Goal: Navigation & Orientation: Find specific page/section

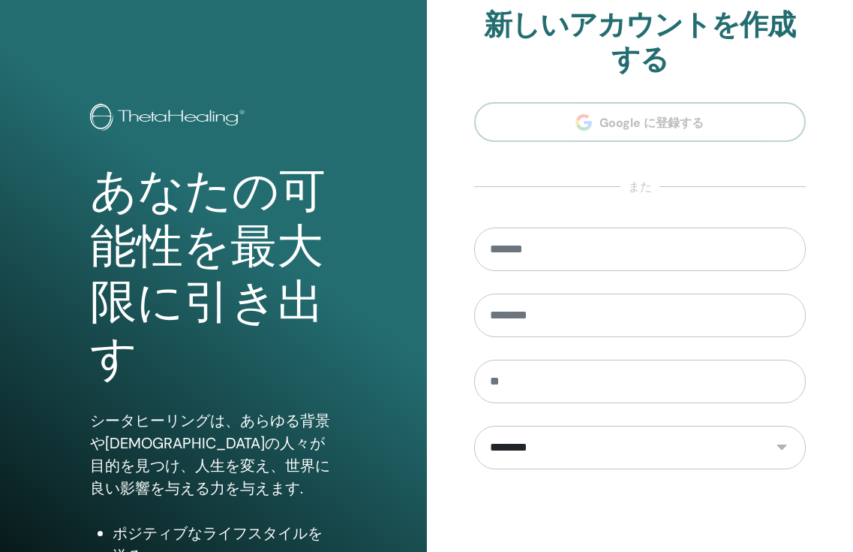
scroll to position [169, 0]
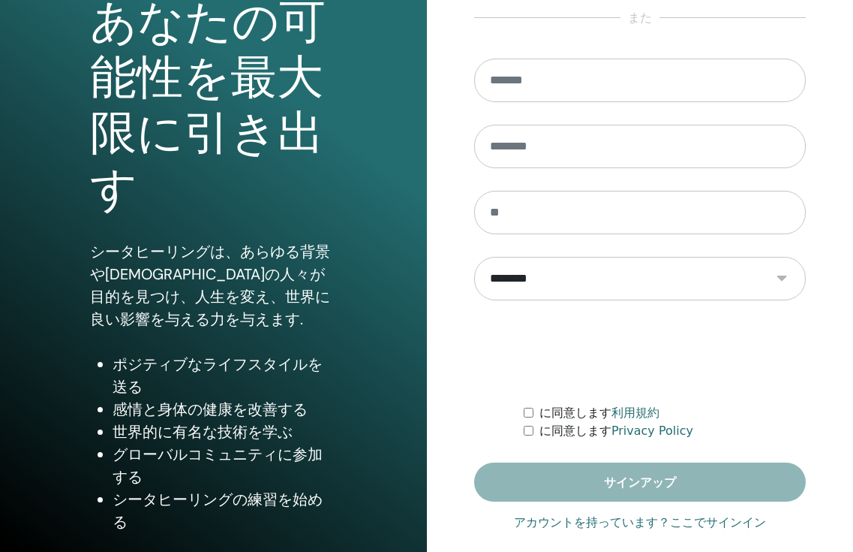
click at [699, 526] on link "アカウントを持っています？ここでサインイン" at bounding box center [640, 522] width 252 height 18
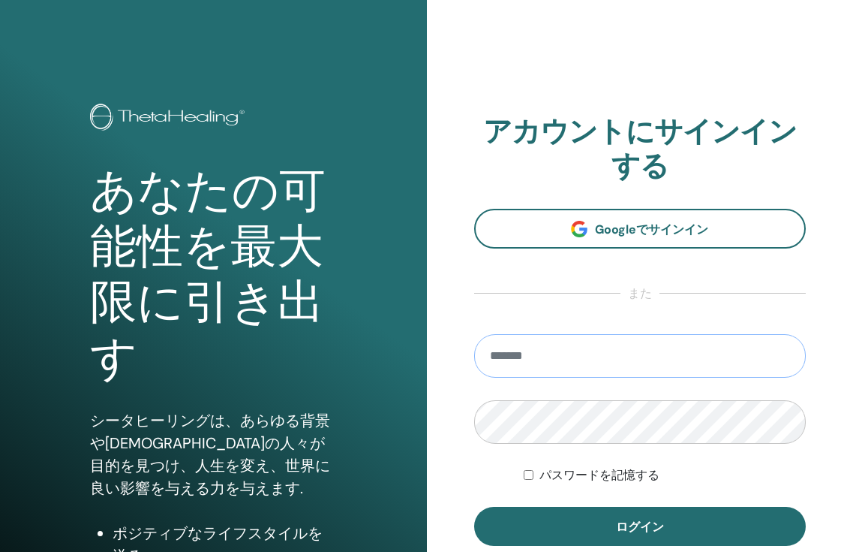
click at [537, 351] on input "email" at bounding box center [640, 356] width 332 height 44
type input "**********"
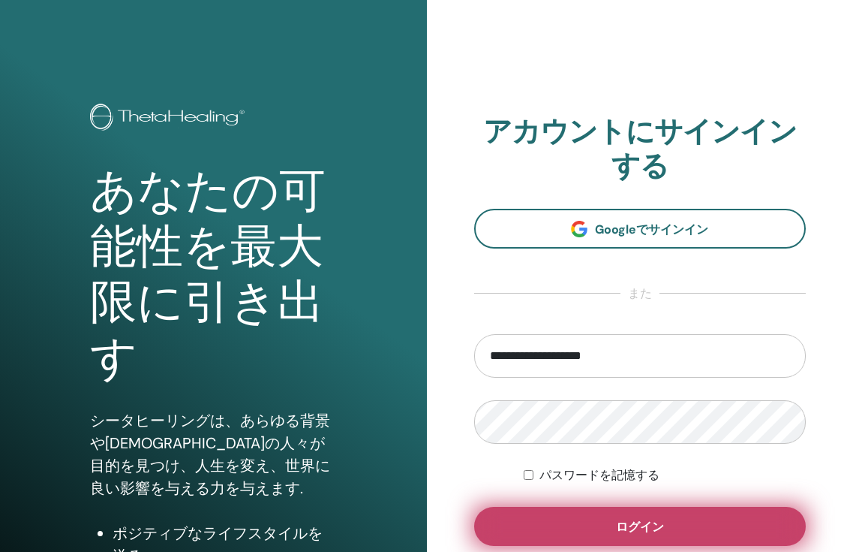
click at [582, 512] on button "ログイン" at bounding box center [640, 526] width 332 height 39
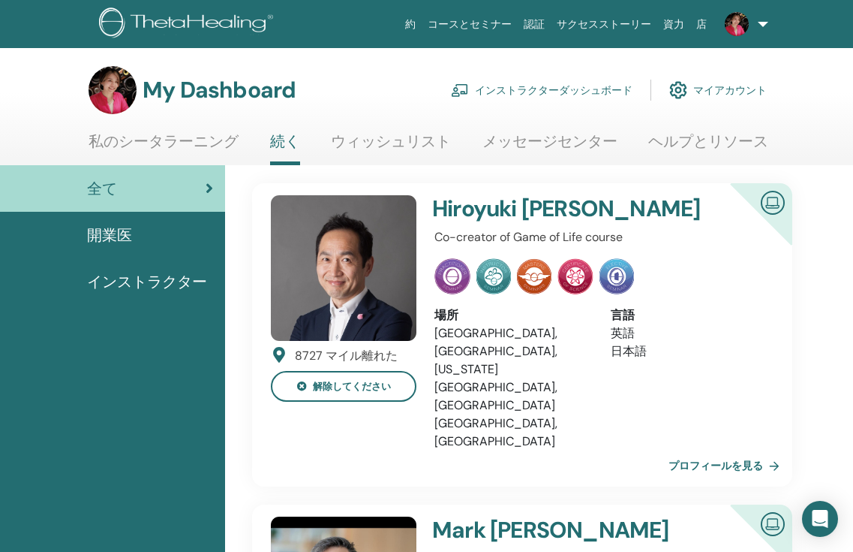
click at [542, 88] on link "インストラクターダッシュボード" at bounding box center [542, 90] width 182 height 33
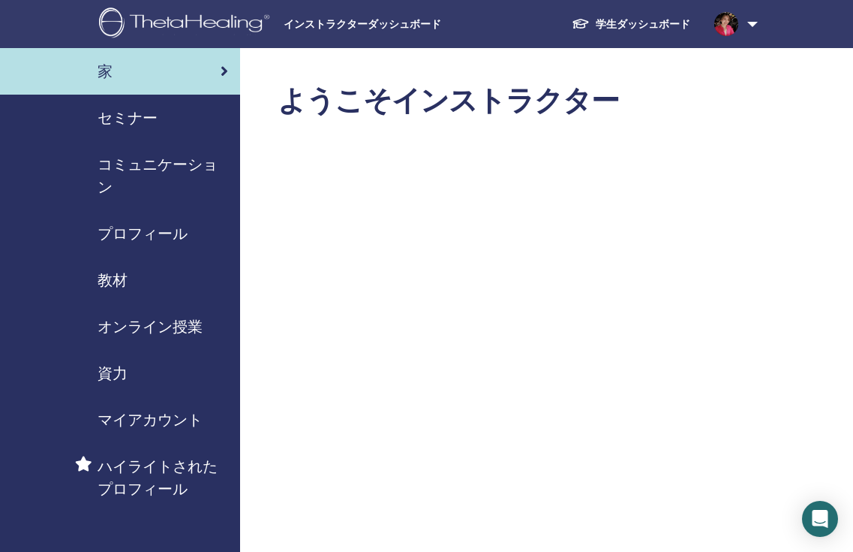
click at [189, 121] on div "セミナー" at bounding box center [120, 118] width 216 height 23
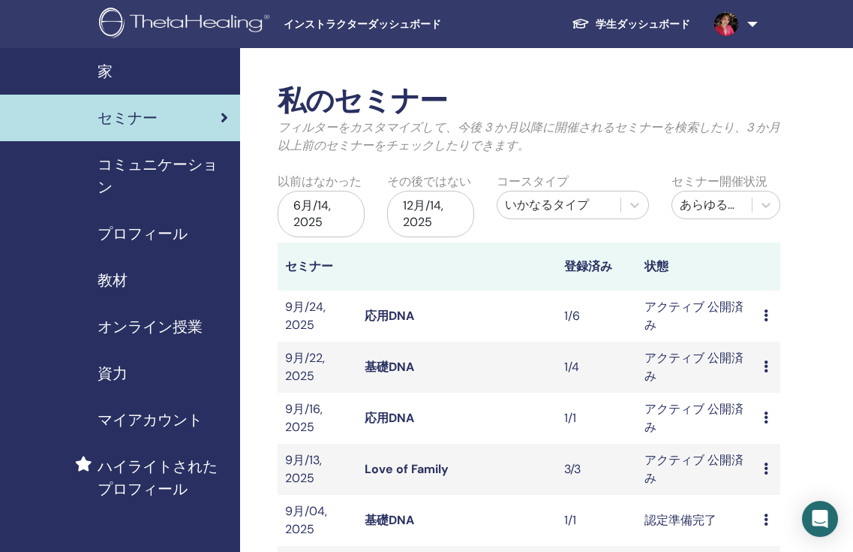
click at [165, 172] on span "コミュニケーション" at bounding box center [163, 175] width 131 height 45
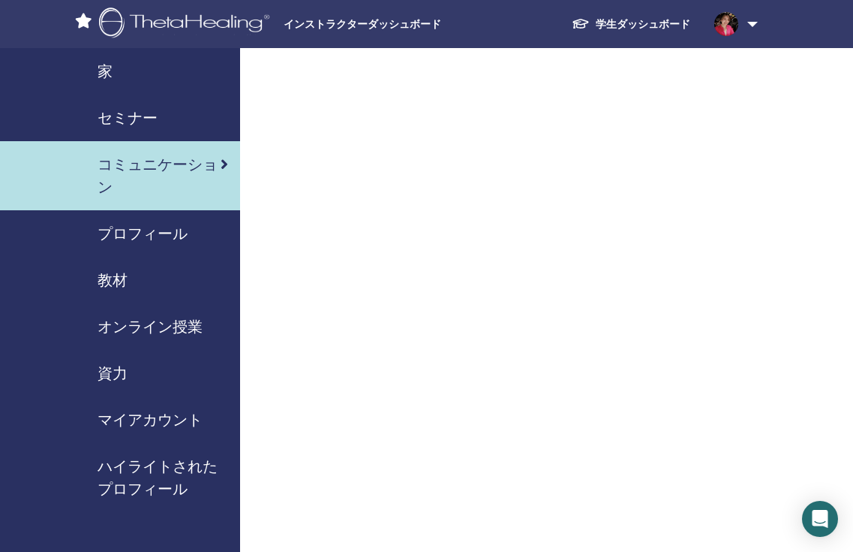
click at [159, 243] on span "プロフィール" at bounding box center [143, 233] width 90 height 23
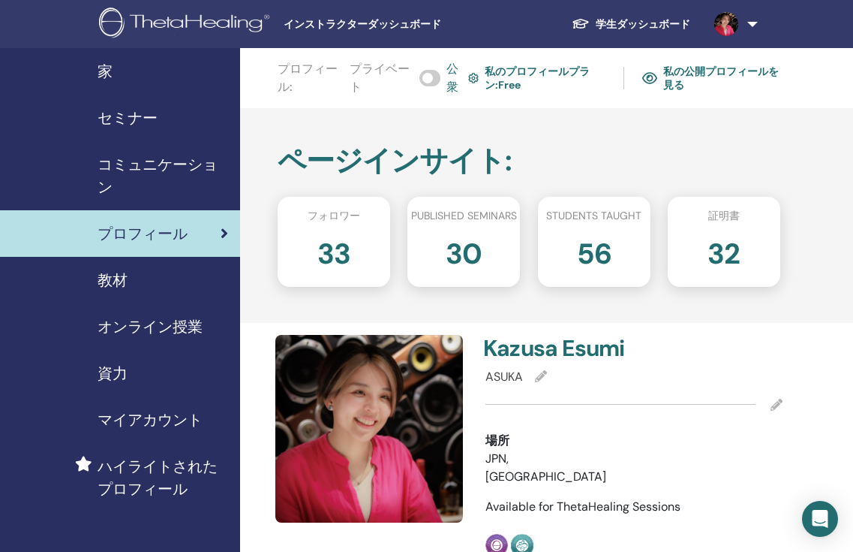
click at [136, 118] on span "セミナー" at bounding box center [128, 118] width 60 height 23
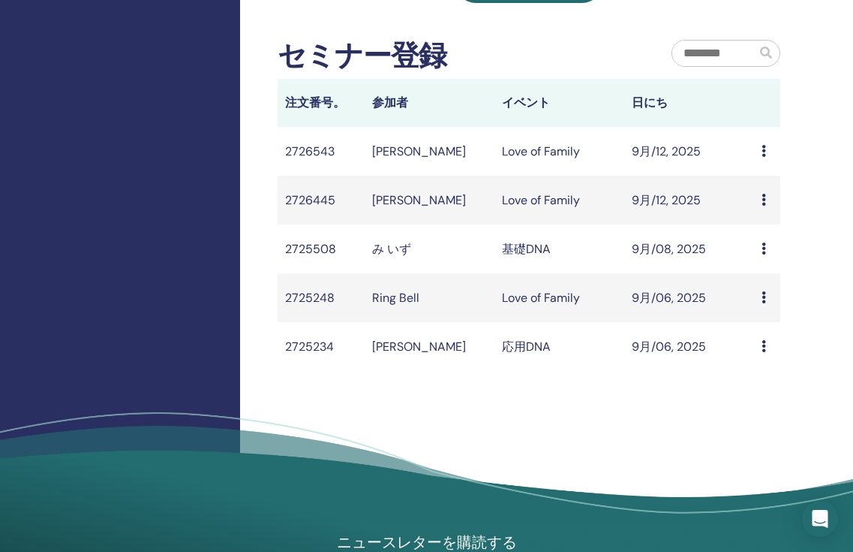
scroll to position [1152, 0]
